Goal: Entertainment & Leisure: Browse casually

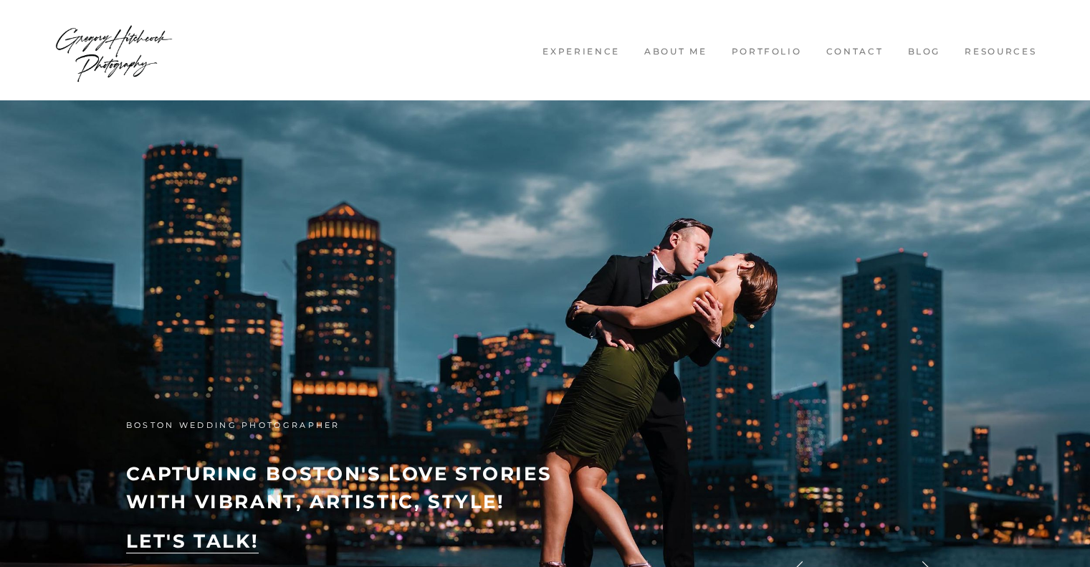
click at [923, 49] on link "Blog" at bounding box center [923, 52] width 50 height 12
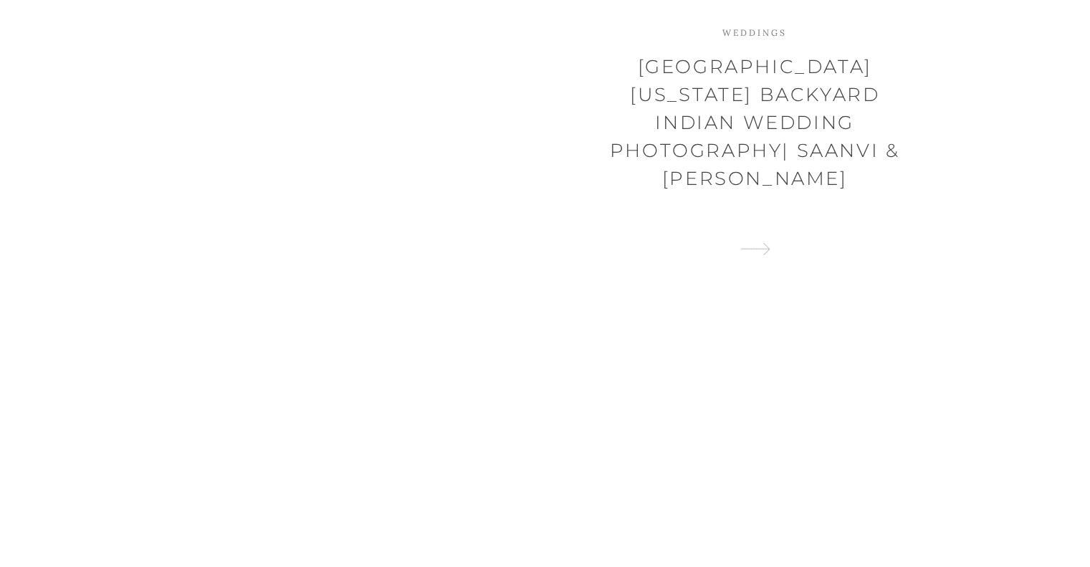
scroll to position [24544, 0]
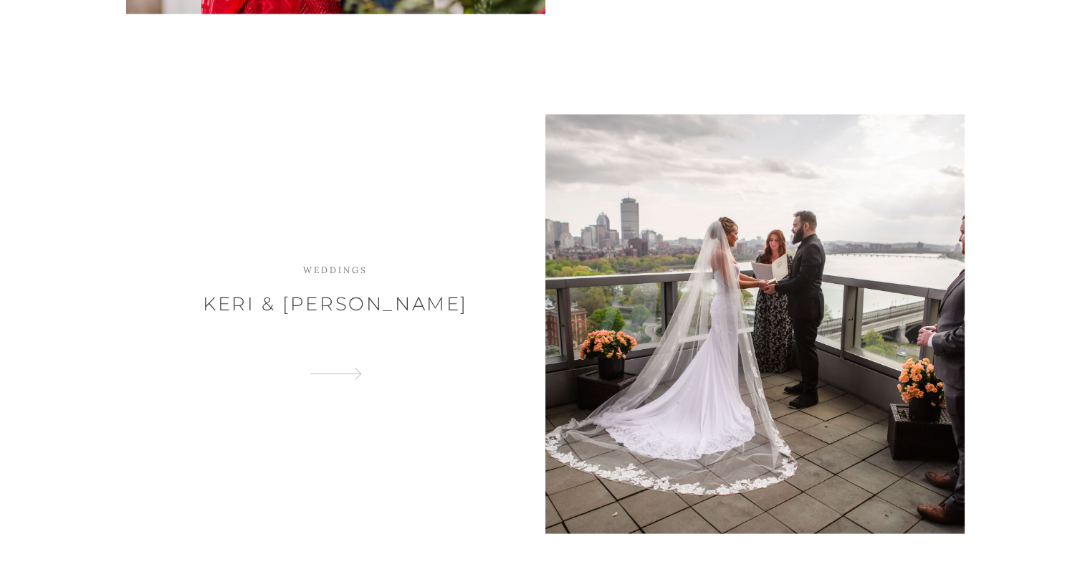
click at [725, 343] on div at bounding box center [754, 324] width 419 height 419
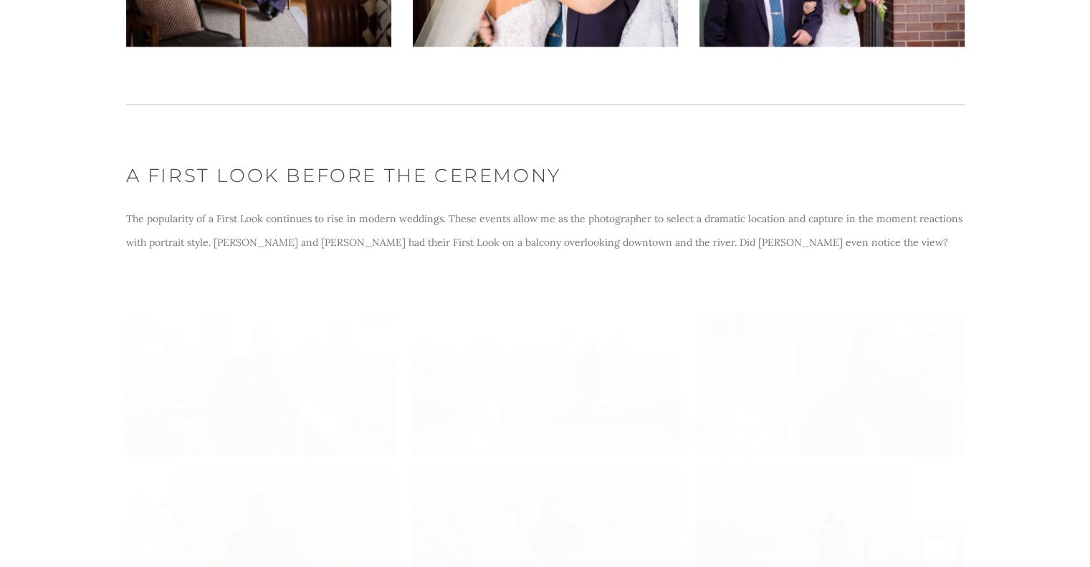
scroll to position [2364, 0]
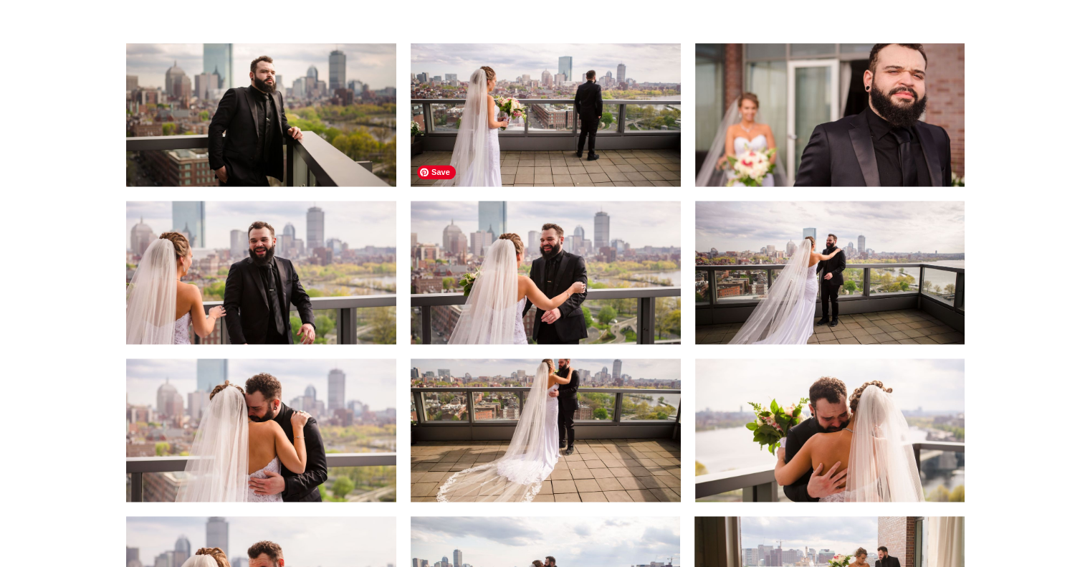
click at [573, 270] on img at bounding box center [545, 272] width 270 height 181
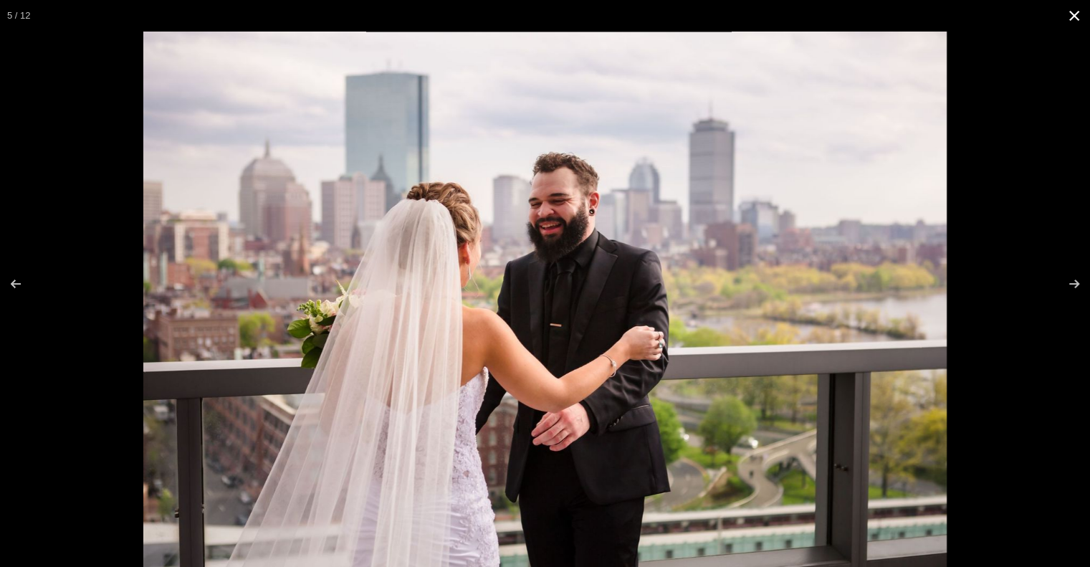
click at [1072, 21] on button at bounding box center [1074, 16] width 32 height 32
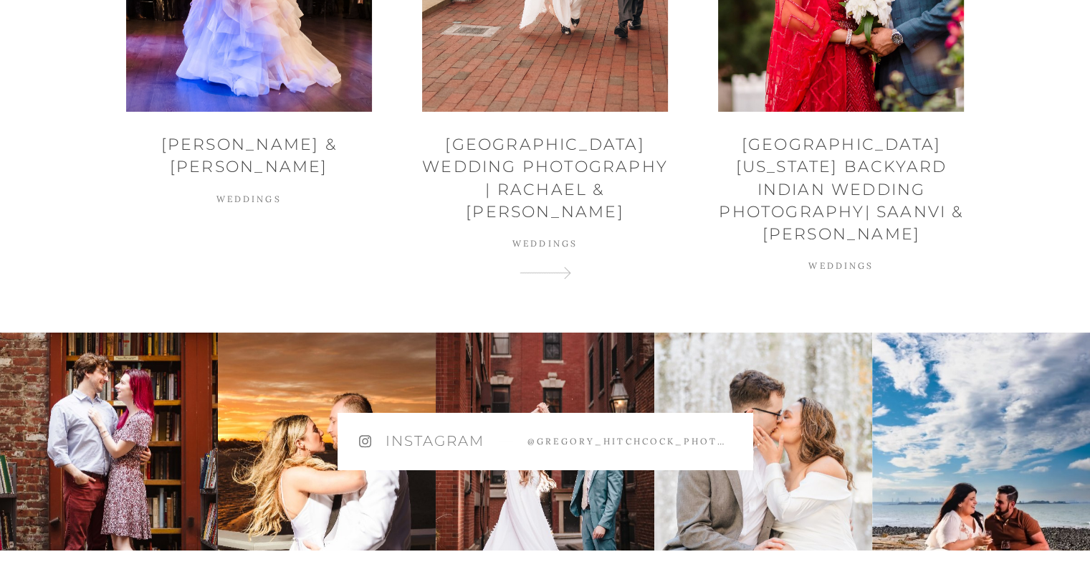
scroll to position [4728, 0]
